Goal: Task Accomplishment & Management: Use online tool/utility

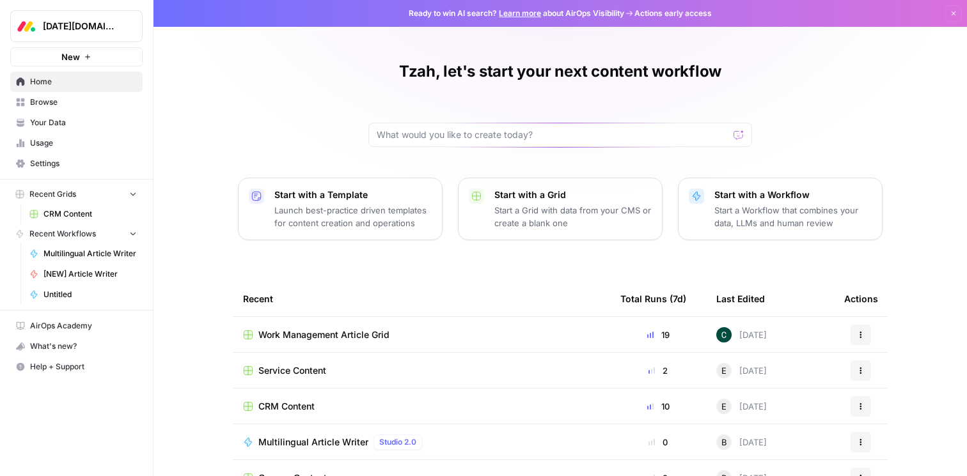
click at [76, 214] on span "CRM Content" at bounding box center [89, 214] width 93 height 12
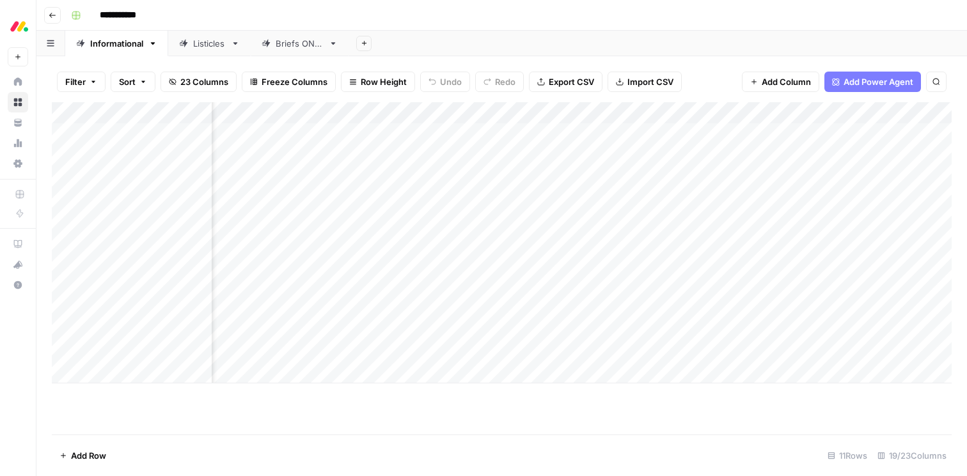
scroll to position [0, 956]
click at [478, 113] on div "Add Column" at bounding box center [501, 242] width 899 height 281
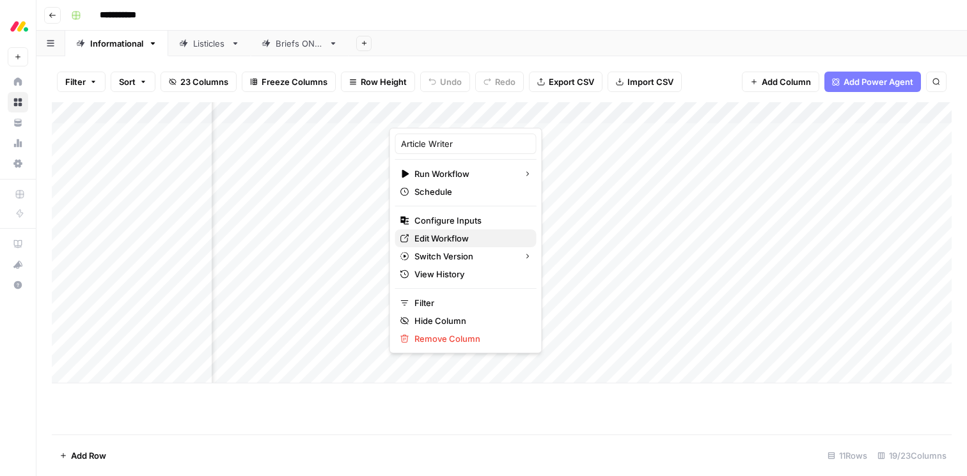
click at [458, 240] on span "Edit Workflow" at bounding box center [470, 238] width 112 height 13
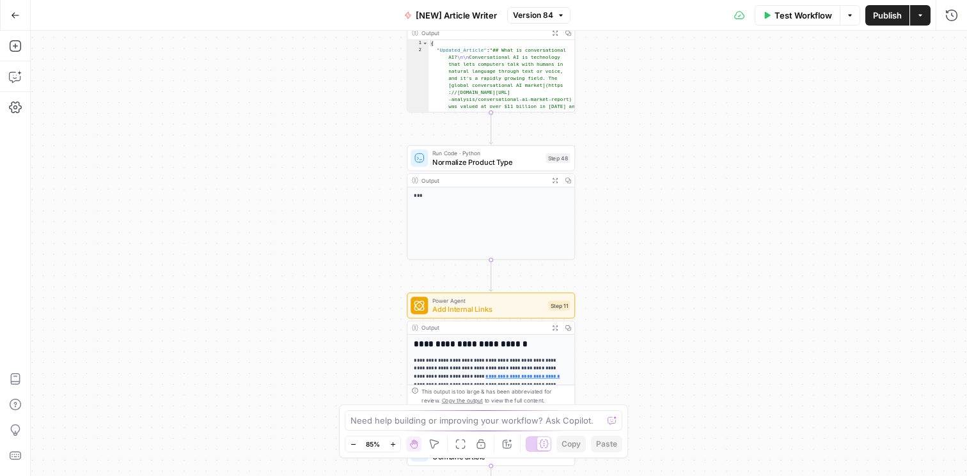
drag, startPoint x: 572, startPoint y: 350, endPoint x: 667, endPoint y: 157, distance: 215.3
click at [667, 157] on div "Workflow Set Inputs Inputs Google Search Google Search Step 2 Output Expand Out…" at bounding box center [499, 254] width 936 height 446
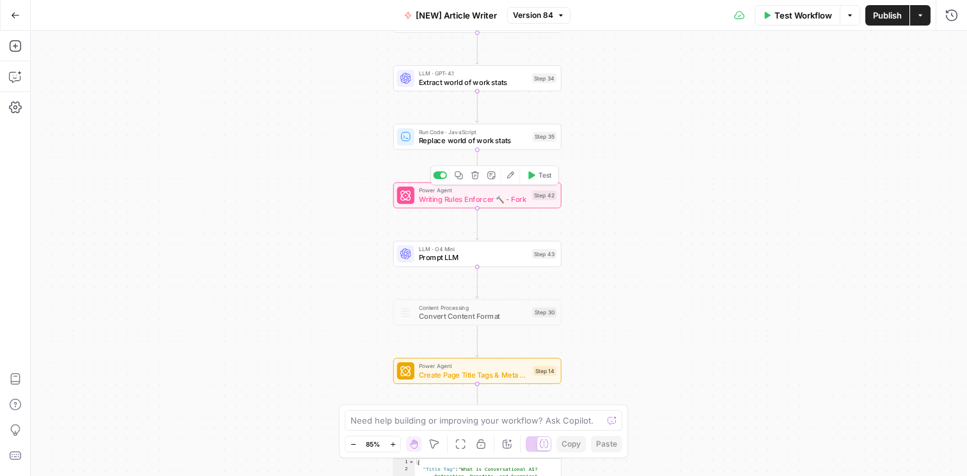
click at [453, 207] on div "Power Agent Writing Rules Enforcer 🔨 - Fork Step 42 Copy step Delete step Add N…" at bounding box center [477, 195] width 168 height 26
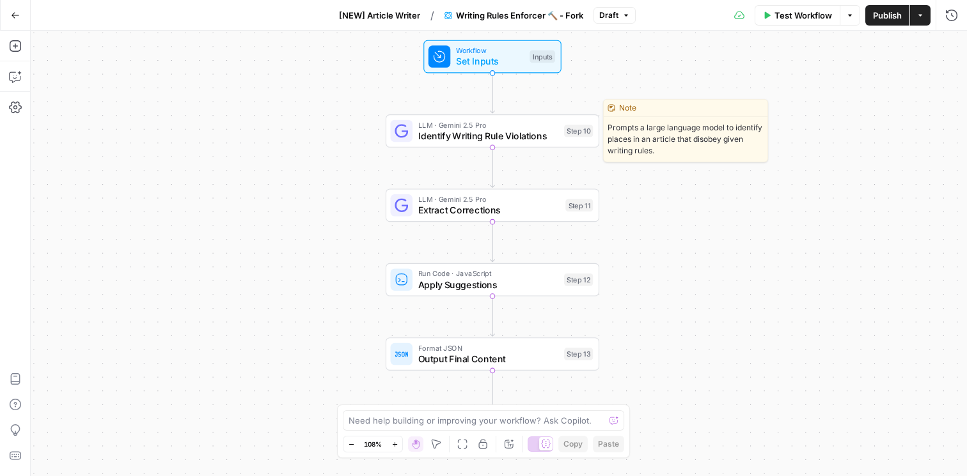
click at [511, 132] on span "Identify Writing Rule Violations" at bounding box center [488, 136] width 141 height 14
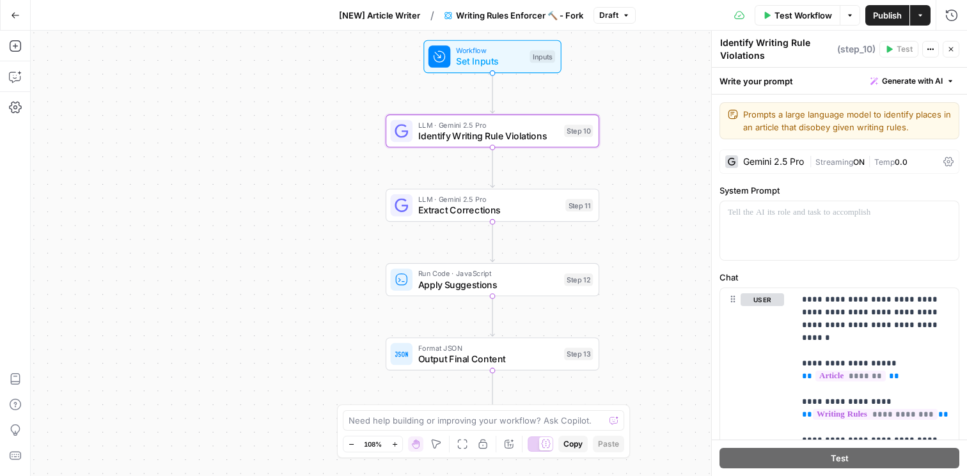
scroll to position [267, 0]
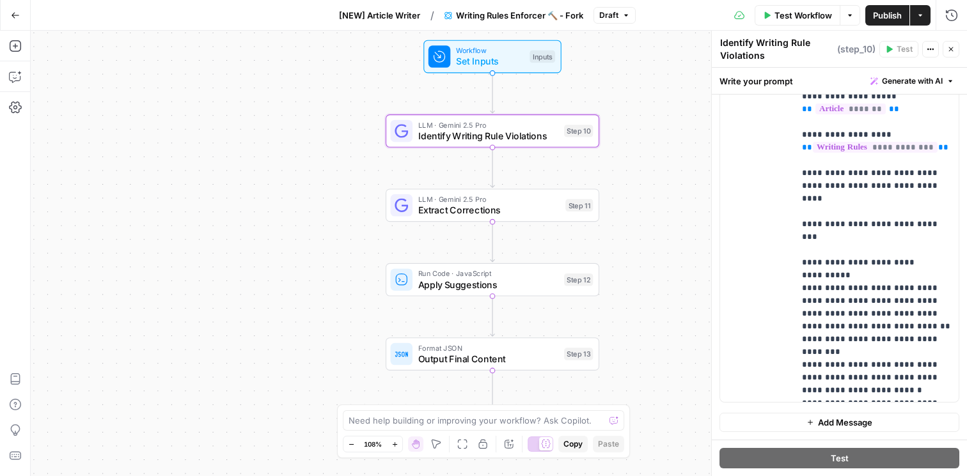
click at [950, 46] on icon "button" at bounding box center [951, 49] width 8 height 8
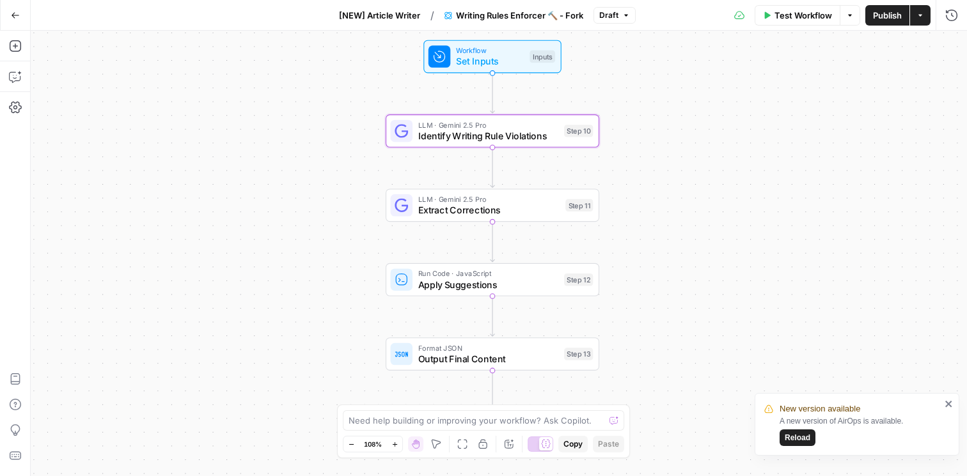
click at [502, 282] on span "Apply Suggestions" at bounding box center [488, 284] width 141 height 14
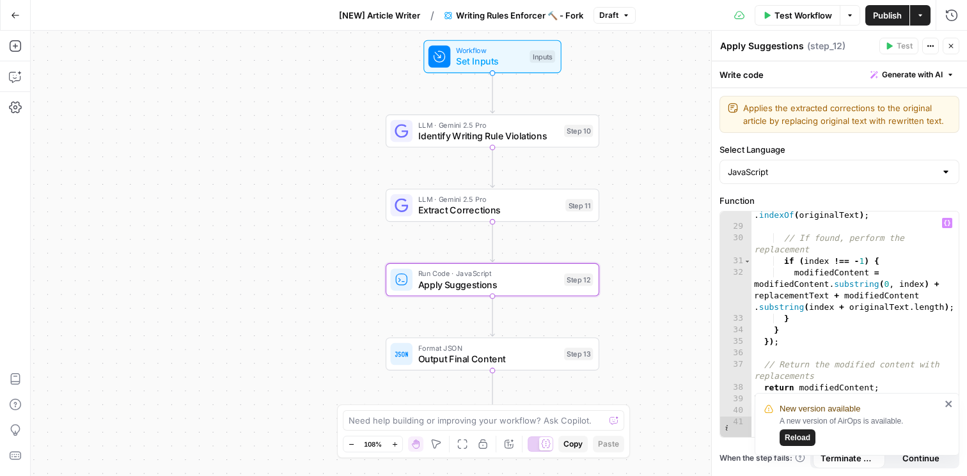
scroll to position [626, 0]
click at [947, 46] on icon "button" at bounding box center [951, 46] width 8 height 8
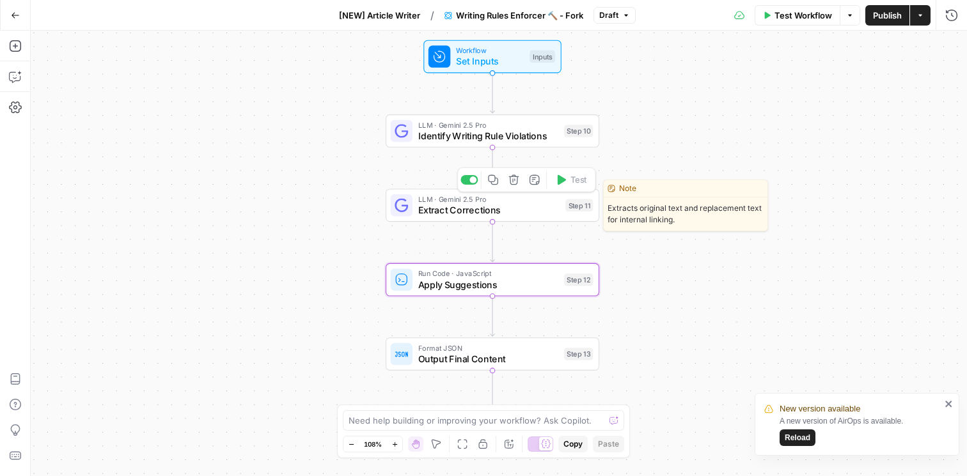
click at [486, 210] on span "Extract Corrections" at bounding box center [489, 210] width 142 height 14
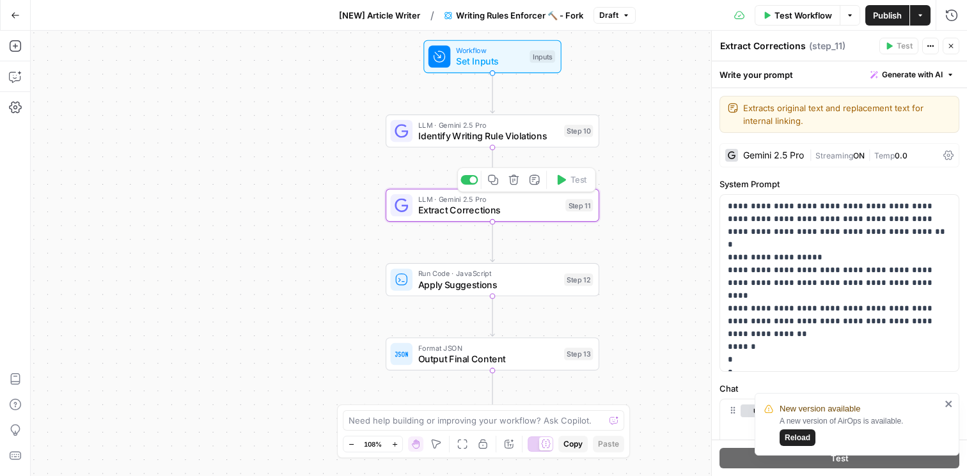
scroll to position [59, 0]
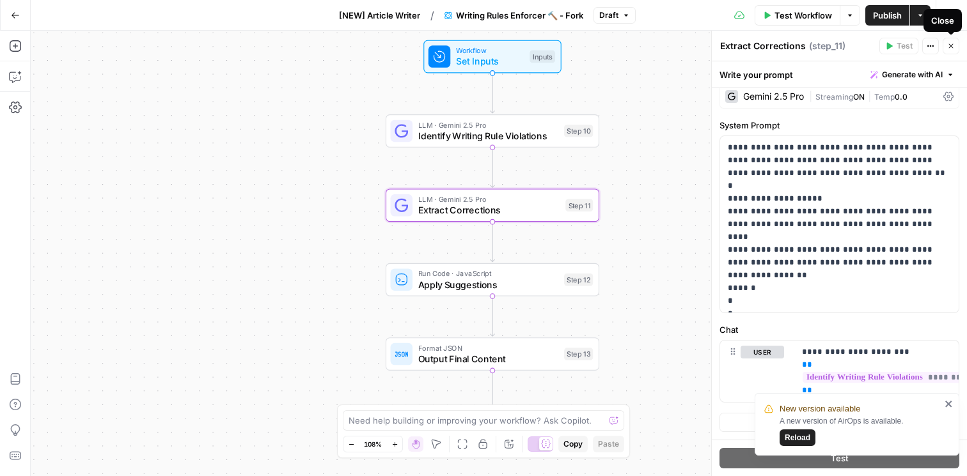
click at [953, 43] on icon "button" at bounding box center [951, 46] width 8 height 8
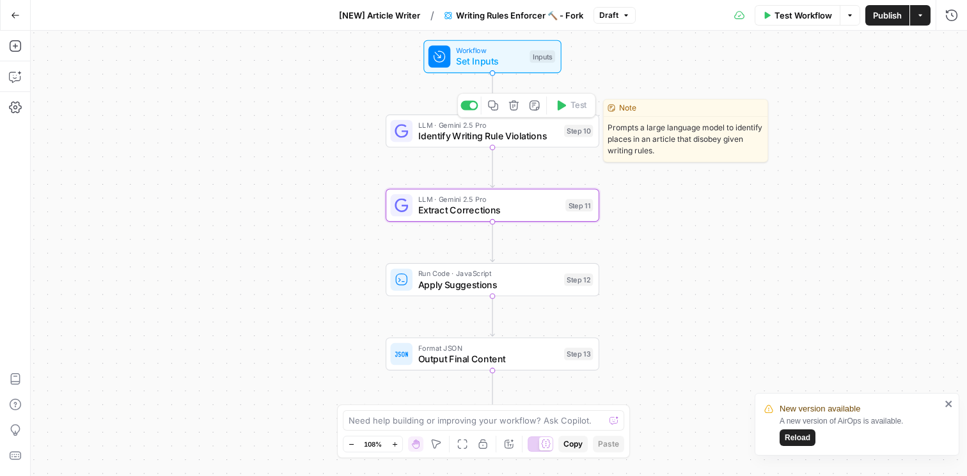
click at [515, 134] on span "Identify Writing Rule Violations" at bounding box center [488, 136] width 141 height 14
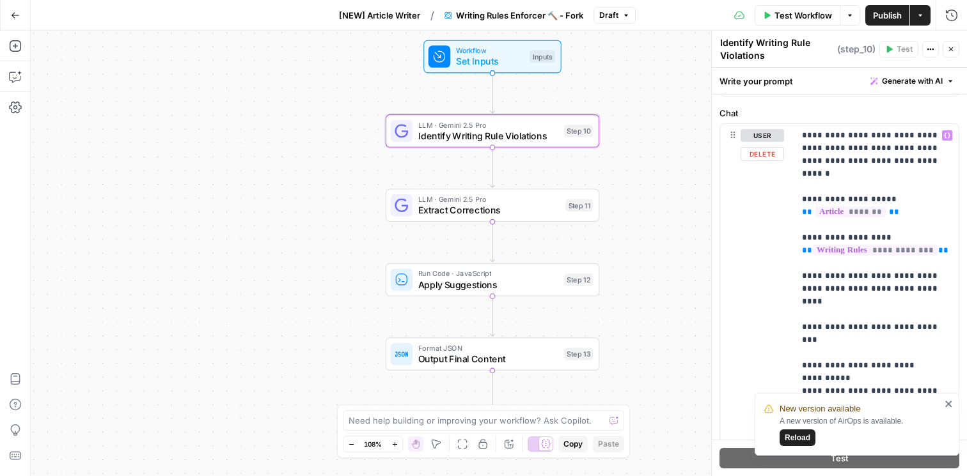
scroll to position [175, 0]
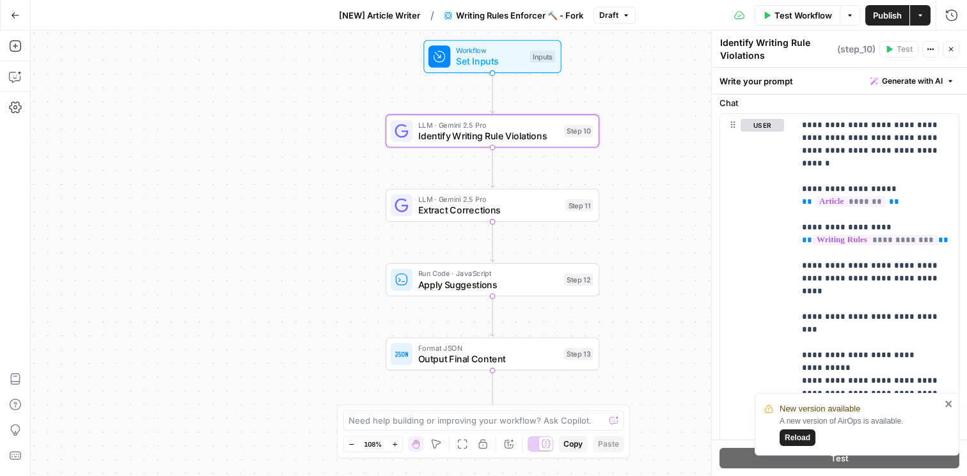
click at [514, 210] on span "Extract Corrections" at bounding box center [489, 210] width 142 height 14
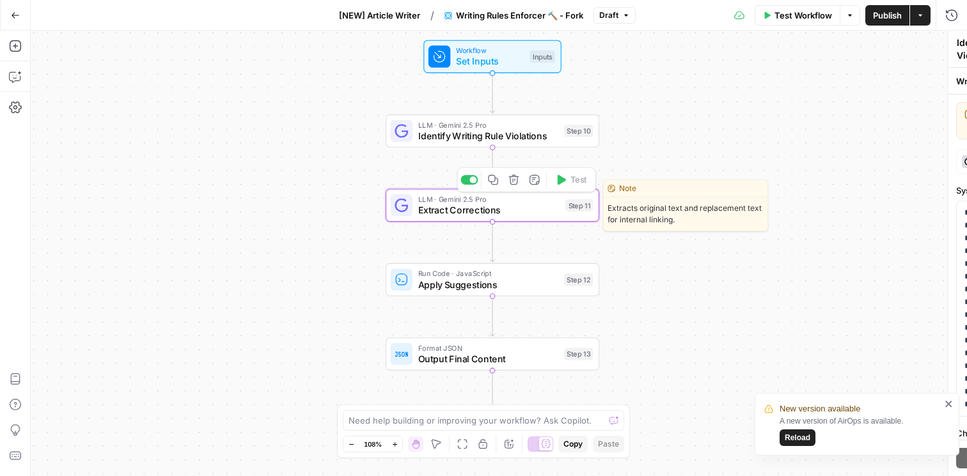
type textarea "Extract Corrections"
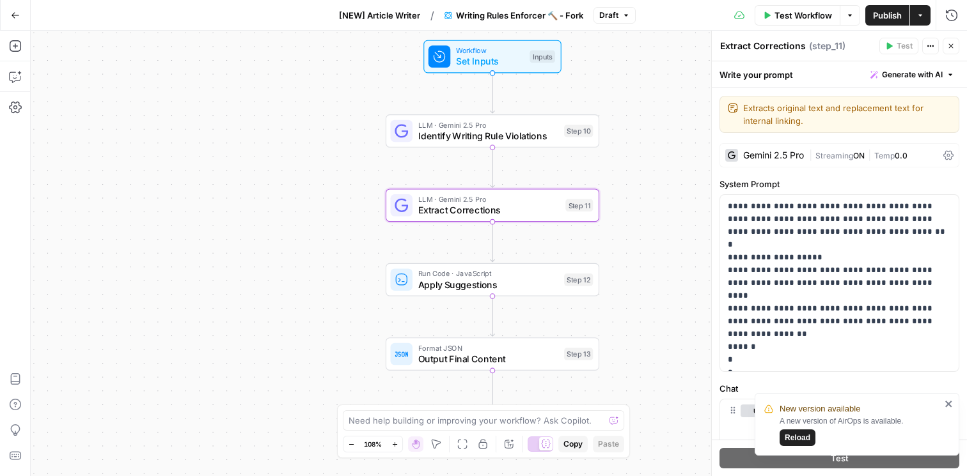
click at [949, 405] on icon "close" at bounding box center [948, 404] width 6 height 6
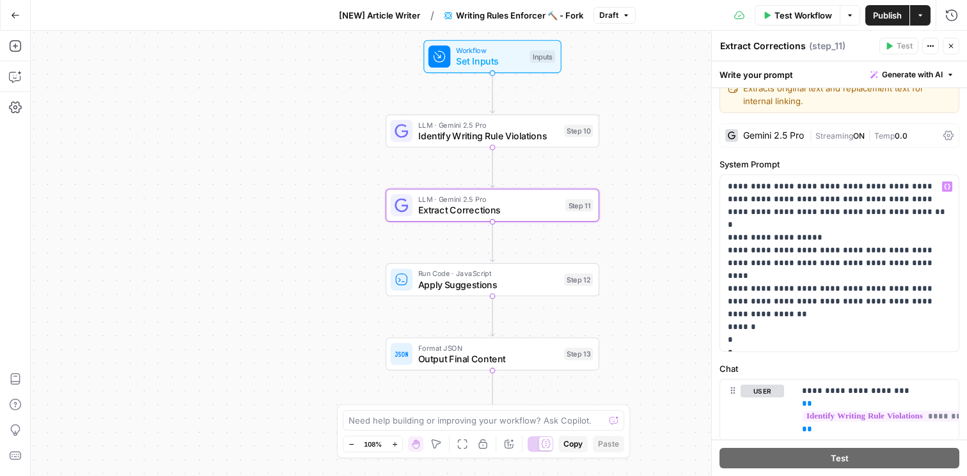
scroll to position [59, 0]
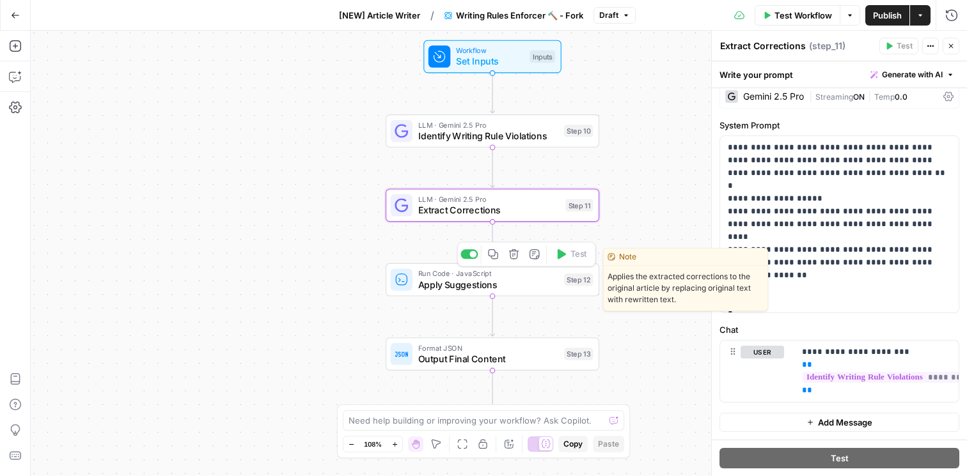
click at [462, 288] on span "Apply Suggestions" at bounding box center [488, 284] width 141 height 14
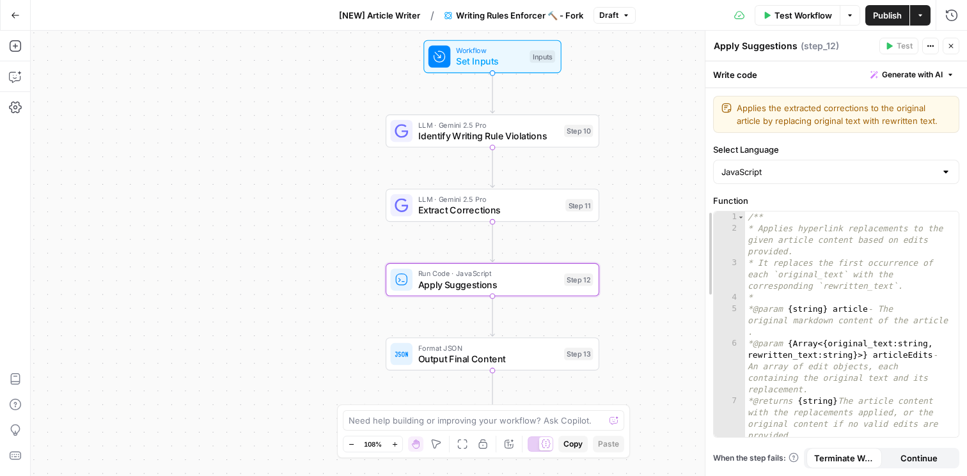
drag, startPoint x: 713, startPoint y: 255, endPoint x: 601, endPoint y: 255, distance: 112.5
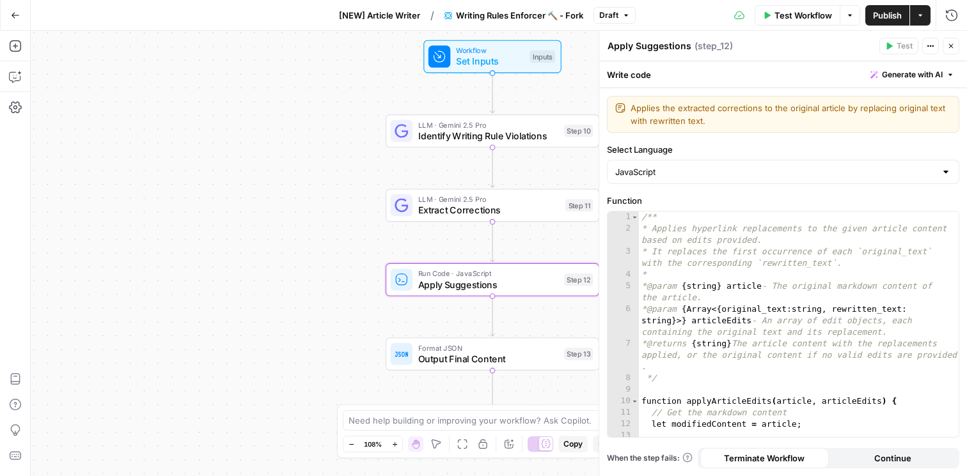
click at [952, 45] on icon "button" at bounding box center [951, 46] width 8 height 8
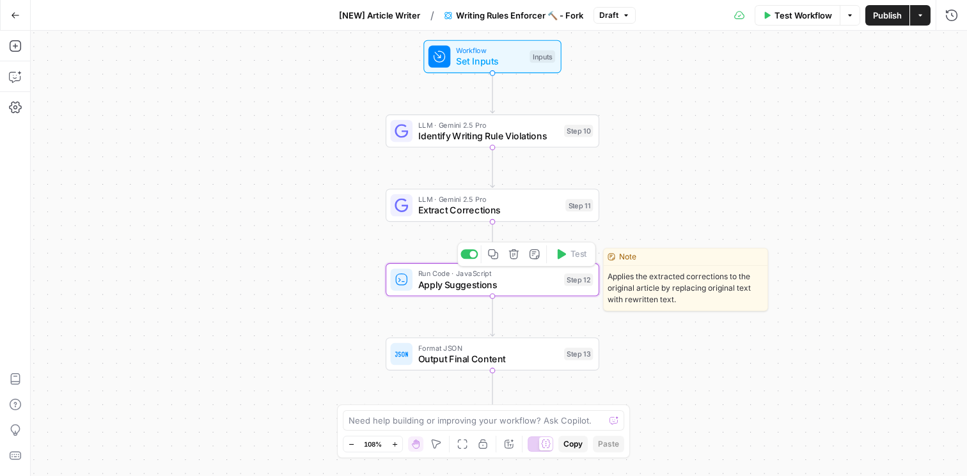
click at [798, 325] on div "Workflow Set Inputs Inputs LLM · Gemini 2.5 Pro Identify Writing Rule Violation…" at bounding box center [499, 254] width 936 height 446
